Goal: Information Seeking & Learning: Check status

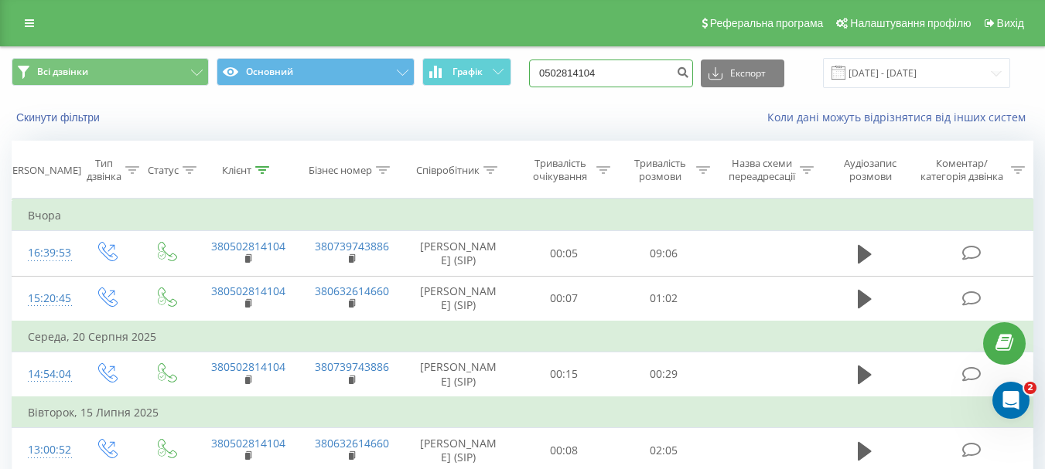
click at [632, 66] on input "0502814104" at bounding box center [611, 74] width 164 height 28
click at [626, 69] on input "0502814104" at bounding box center [611, 74] width 164 height 28
click at [610, 81] on input "0502814104" at bounding box center [611, 74] width 164 height 28
click at [1014, 95] on div "Всі дзвінки Основний Графік 0502814104 Експорт .csv .xls .xlsx 21.05.2025 - 21.…" at bounding box center [522, 73] width 1043 height 52
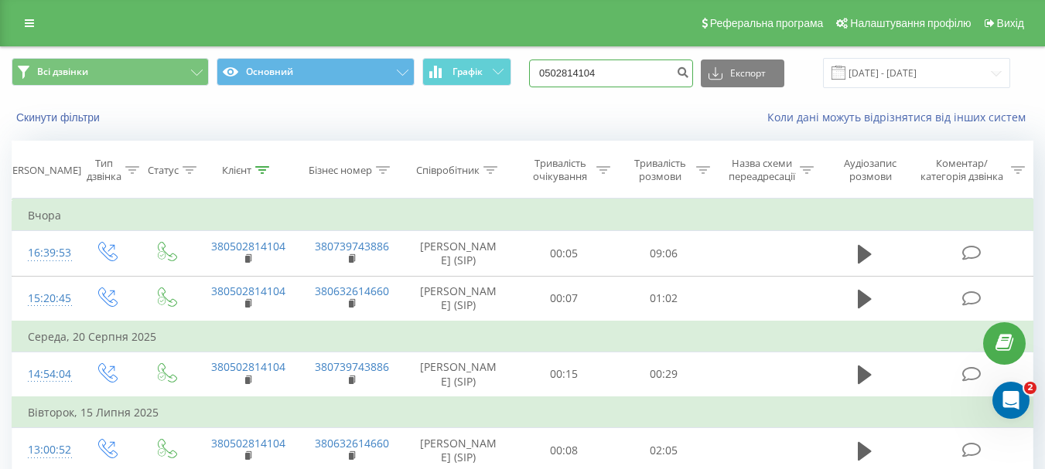
click at [615, 81] on input "0502814104" at bounding box center [611, 74] width 164 height 28
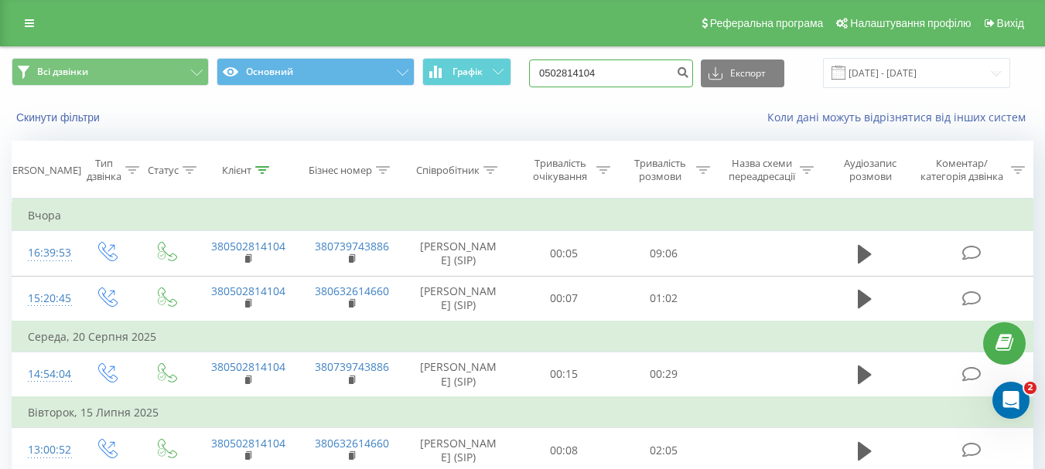
click at [615, 81] on input "0502814104" at bounding box center [611, 74] width 164 height 28
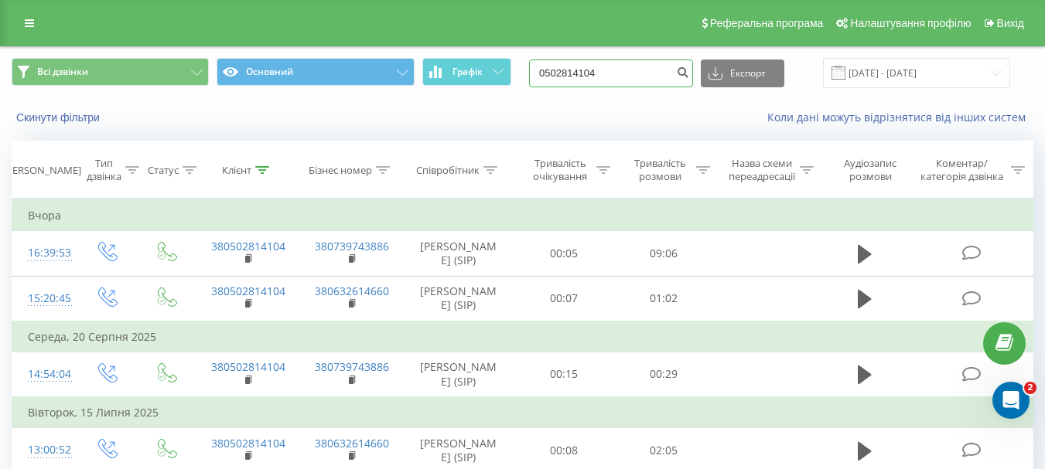
click at [615, 81] on input "0502814104" at bounding box center [611, 74] width 164 height 28
click at [607, 82] on input "0502814104" at bounding box center [611, 74] width 164 height 28
click at [608, 81] on input "0502814104" at bounding box center [611, 74] width 164 height 28
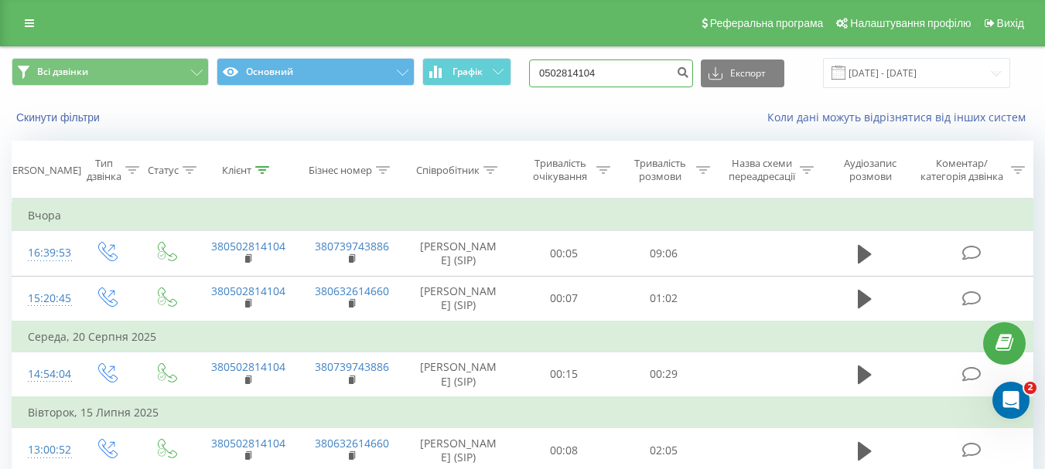
click at [608, 81] on input "0502814104" at bounding box center [611, 74] width 164 height 28
click at [689, 73] on icon "submit" at bounding box center [682, 70] width 13 height 9
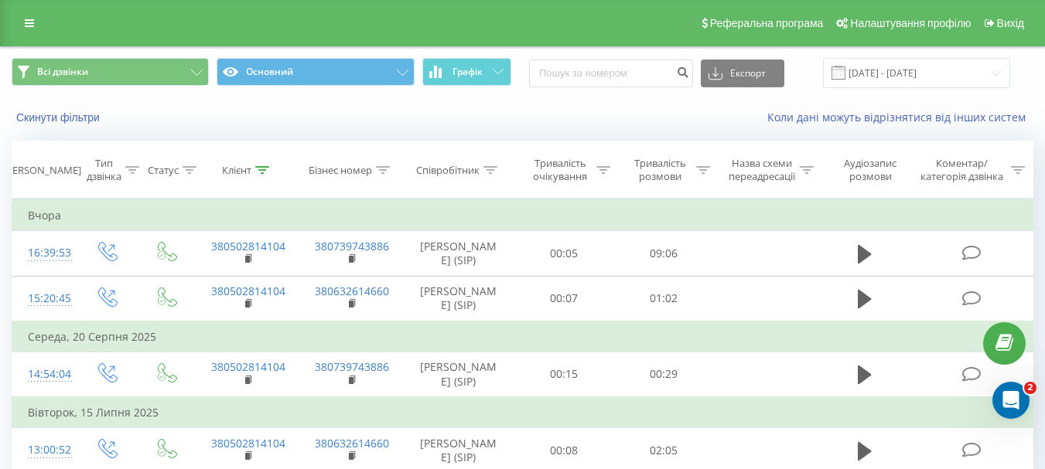
click at [629, 58] on div "Експорт .csv .xls .xlsx 21.05.2025 - 21.08.2025" at bounding box center [769, 73] width 481 height 30
click at [629, 70] on input at bounding box center [611, 74] width 164 height 28
click at [493, 175] on div at bounding box center [490, 170] width 14 height 13
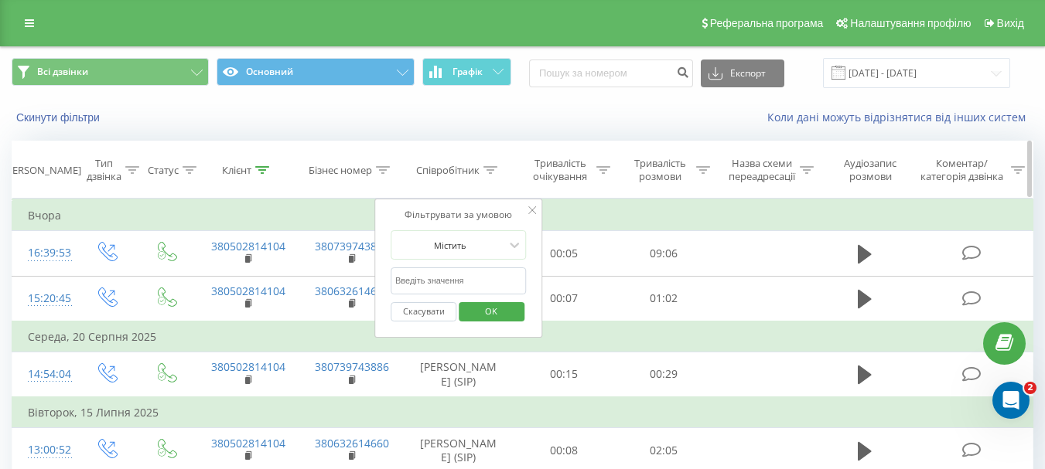
click at [493, 175] on div at bounding box center [490, 170] width 14 height 13
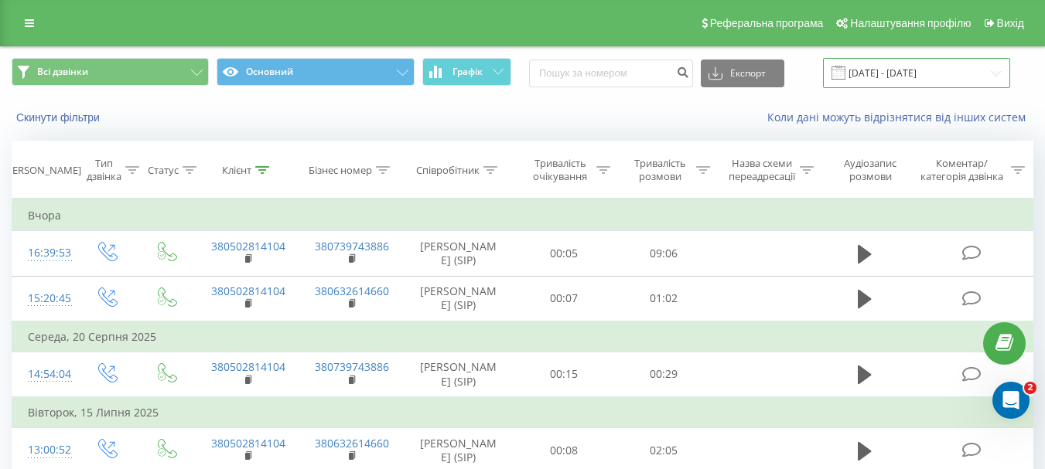
click at [892, 80] on input "21.05.2025 - 21.08.2025" at bounding box center [916, 73] width 187 height 30
click at [438, 128] on div "Скинути фільтри Коли дані можуть відрізнятися вiд інших систем" at bounding box center [522, 117] width 1043 height 37
click at [903, 76] on input "21.05.2025 - 21.08.2025" at bounding box center [916, 73] width 187 height 30
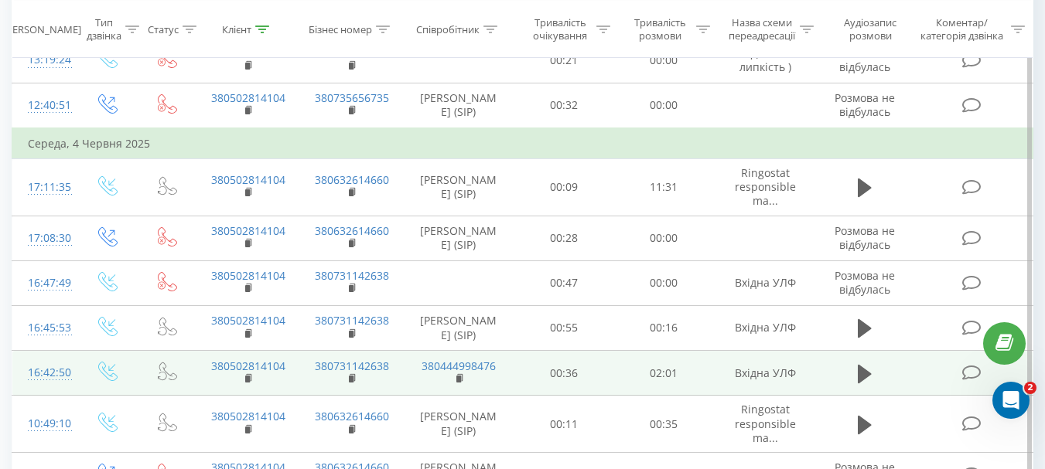
scroll to position [793, 0]
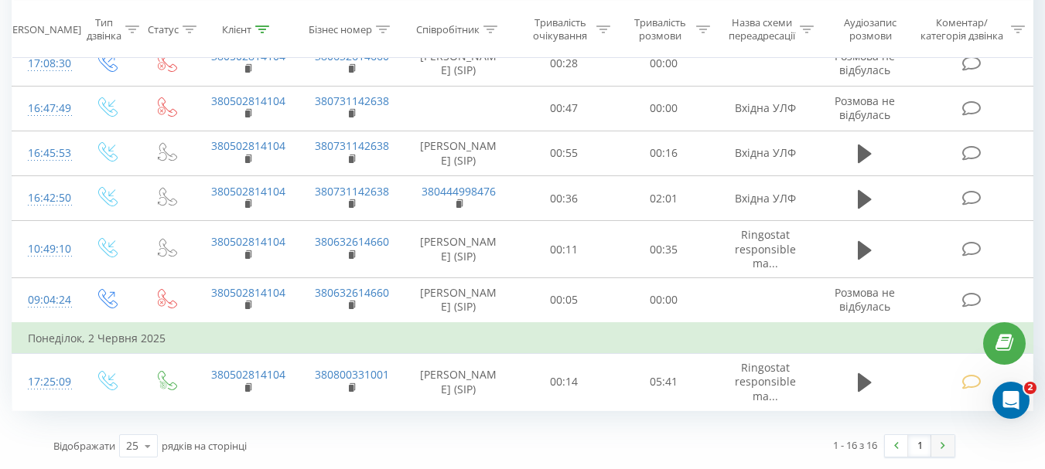
click at [941, 445] on img at bounding box center [942, 445] width 5 height 7
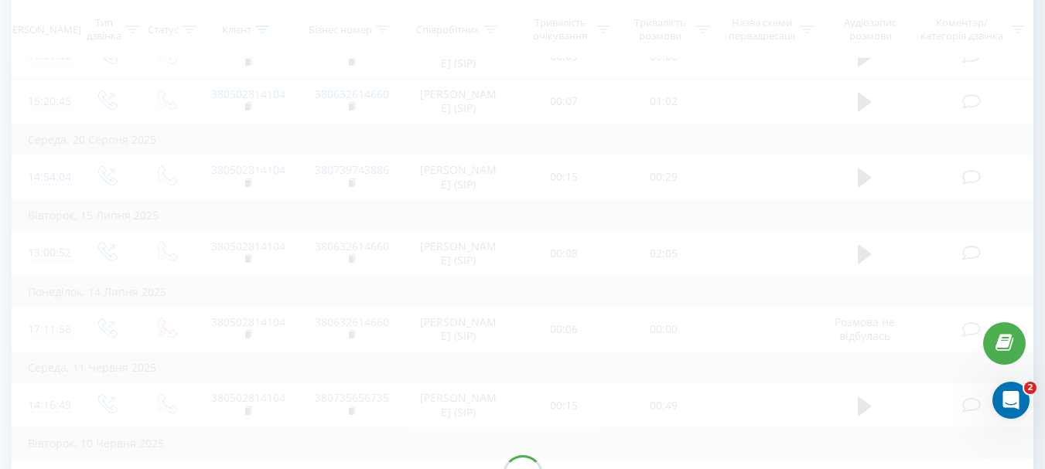
scroll to position [102, 0]
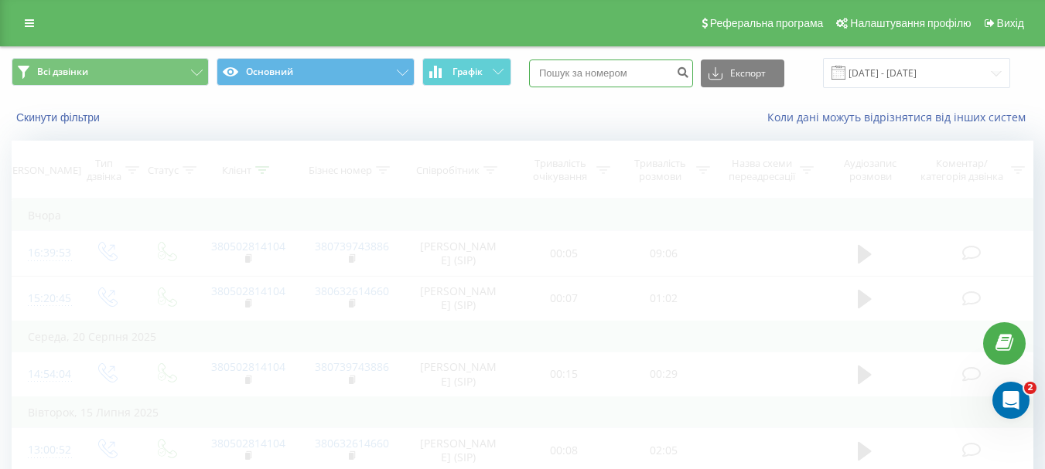
click at [616, 66] on input at bounding box center [611, 74] width 164 height 28
click at [638, 71] on input at bounding box center [611, 74] width 164 height 28
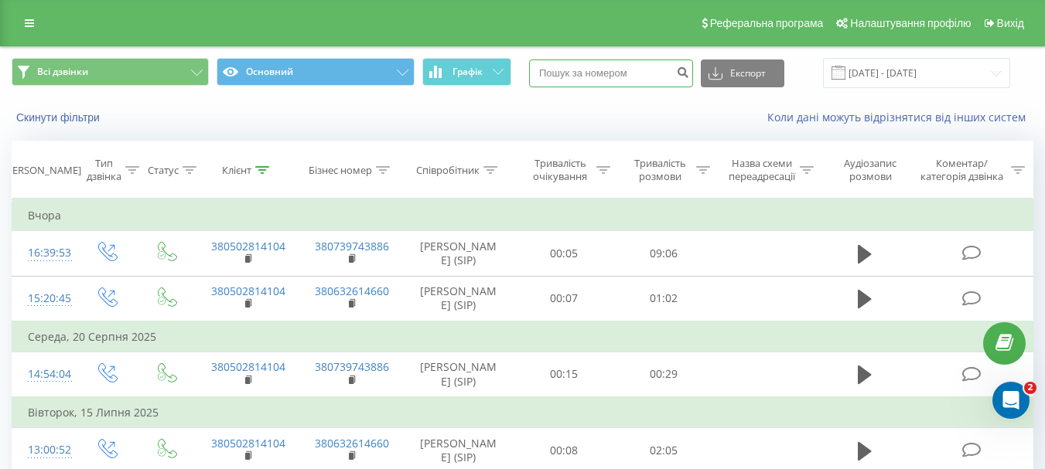
click at [658, 77] on input at bounding box center [611, 74] width 164 height 28
click at [690, 76] on button "submit" at bounding box center [682, 74] width 21 height 28
click at [603, 80] on input at bounding box center [611, 74] width 164 height 28
paste input "066)577-93-53"
type input "0665779353"
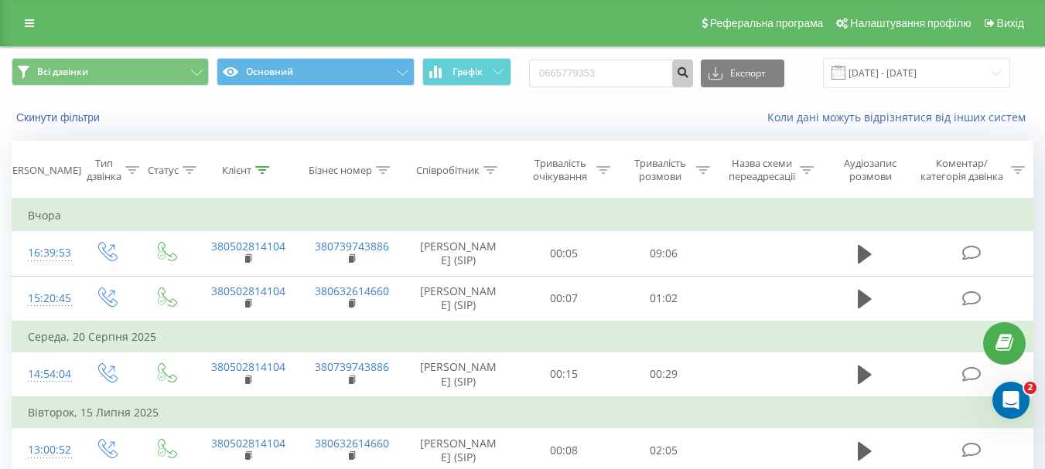
click at [689, 70] on icon "submit" at bounding box center [682, 70] width 13 height 9
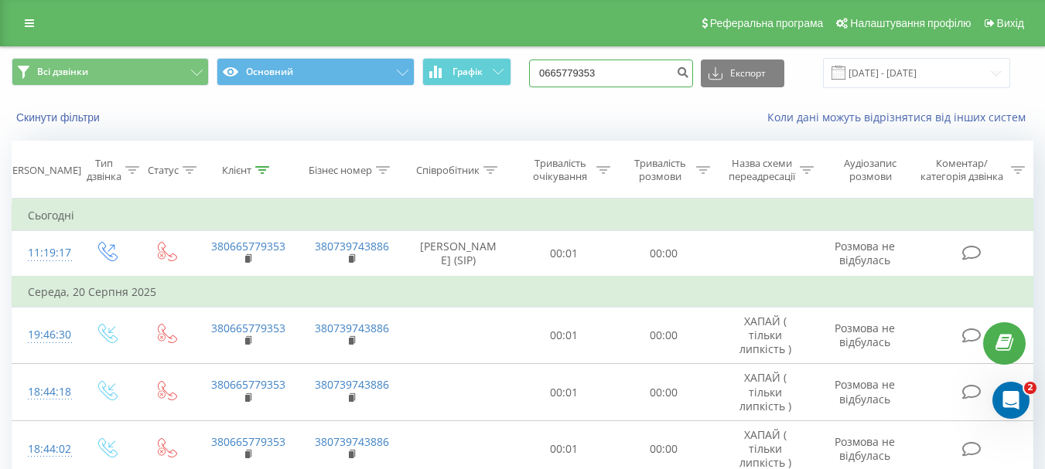
click at [640, 74] on input "0665779353" at bounding box center [611, 74] width 164 height 28
drag, startPoint x: 621, startPoint y: 72, endPoint x: 559, endPoint y: 121, distance: 78.7
click at [547, 75] on input "0665779353" at bounding box center [611, 74] width 164 height 28
click at [644, 84] on input "0665779353" at bounding box center [611, 74] width 164 height 28
click at [640, 78] on input "0665779353" at bounding box center [611, 74] width 164 height 28
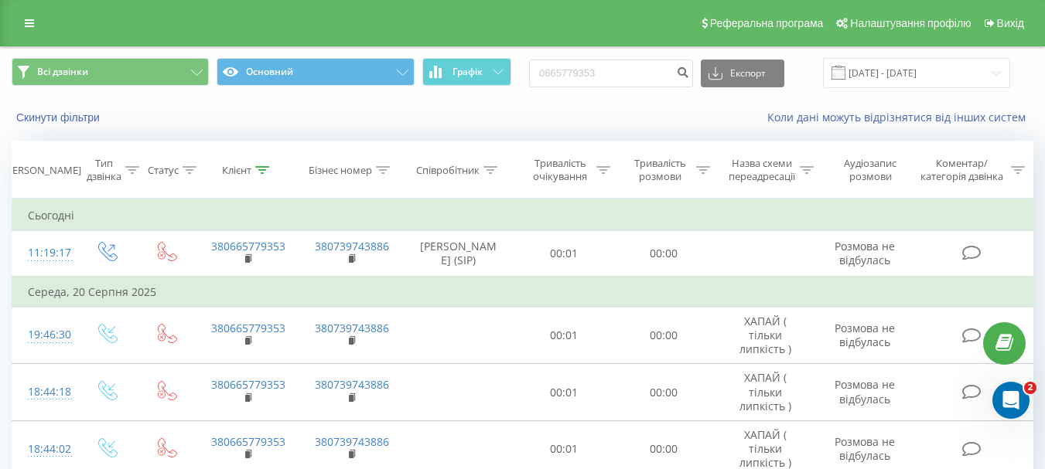
click at [424, 122] on div "Коли дані можуть відрізнятися вiд інших систем" at bounding box center [718, 117] width 652 height 15
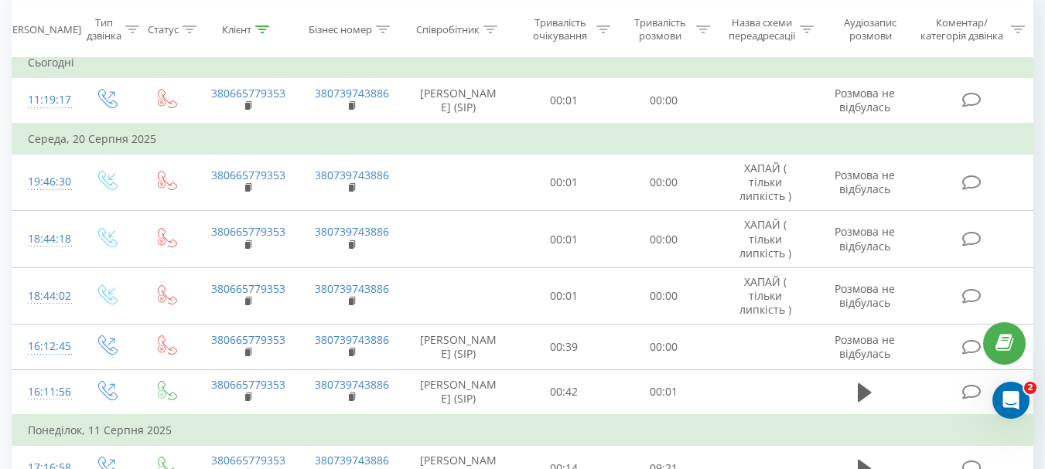
scroll to position [77, 0]
